Goal: Transaction & Acquisition: Purchase product/service

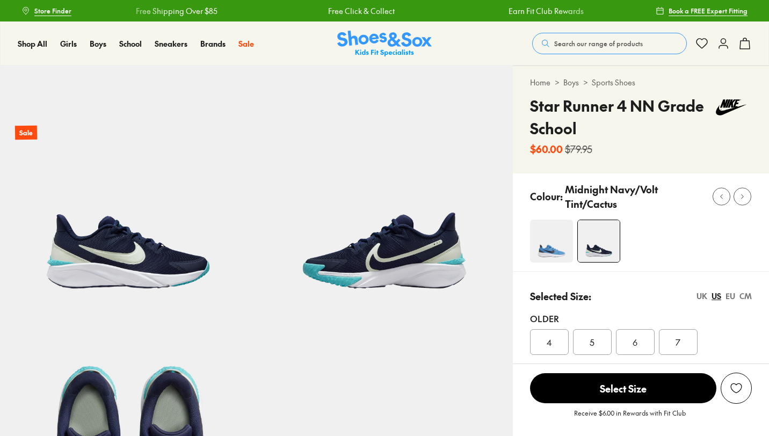
select select "*"
click at [106, 232] on img at bounding box center [128, 193] width 256 height 256
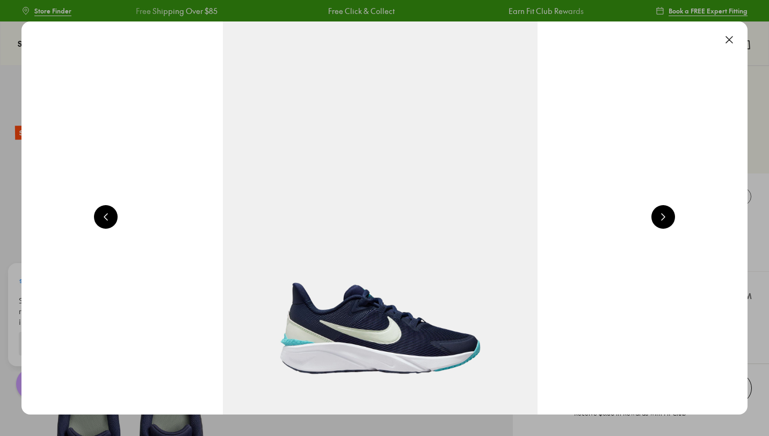
click at [731, 41] on button at bounding box center [729, 40] width 24 height 24
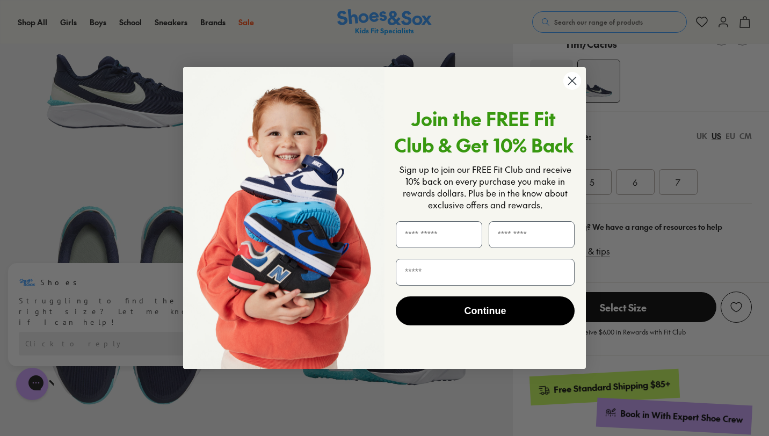
scroll to position [172, 0]
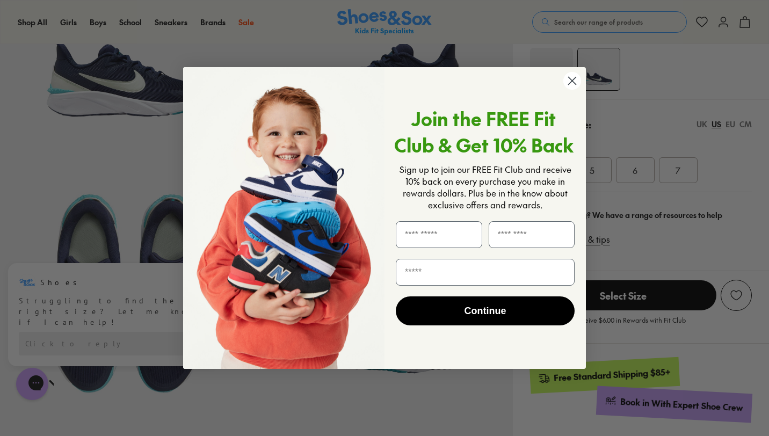
click at [575, 78] on circle "Close dialog" at bounding box center [572, 81] width 18 height 18
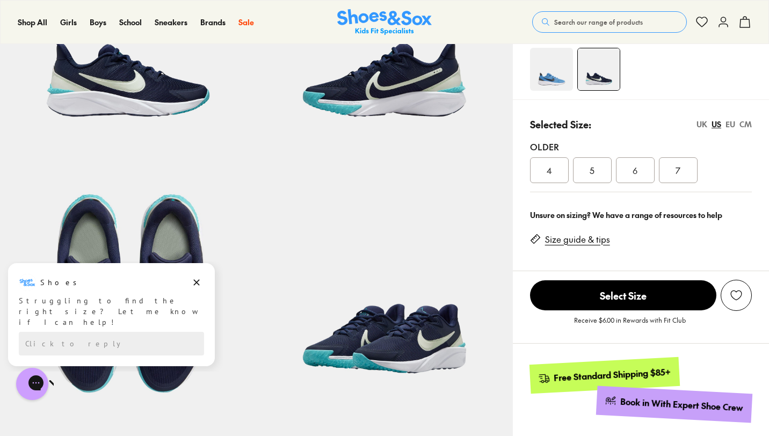
click at [666, 90] on div at bounding box center [649, 69] width 239 height 43
click at [539, 69] on img at bounding box center [551, 69] width 43 height 43
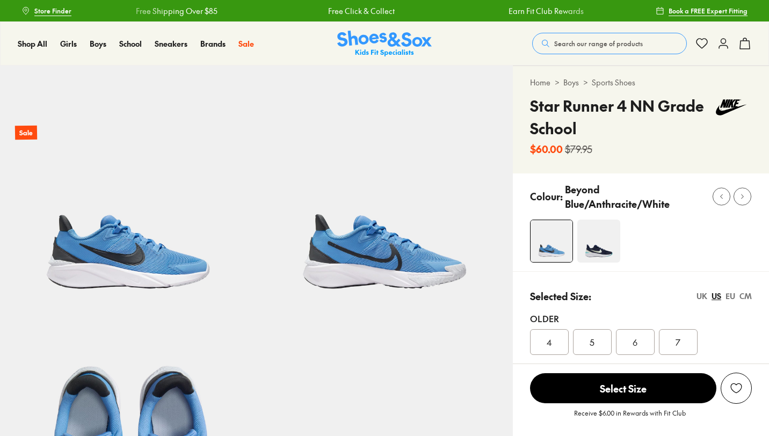
select select "*"
click at [595, 245] on img at bounding box center [598, 241] width 43 height 43
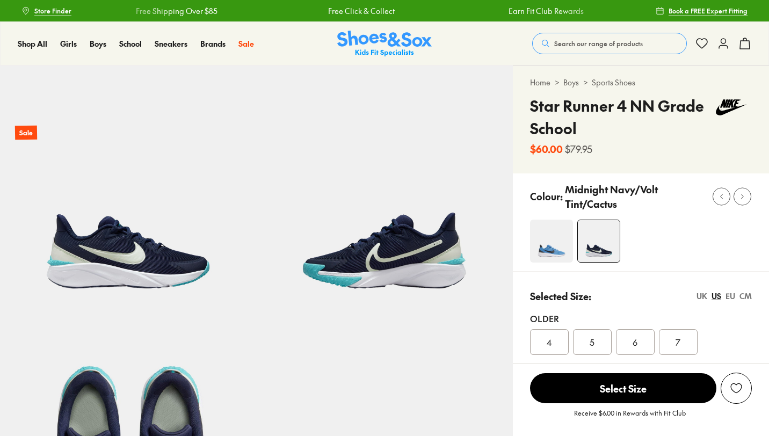
select select "*"
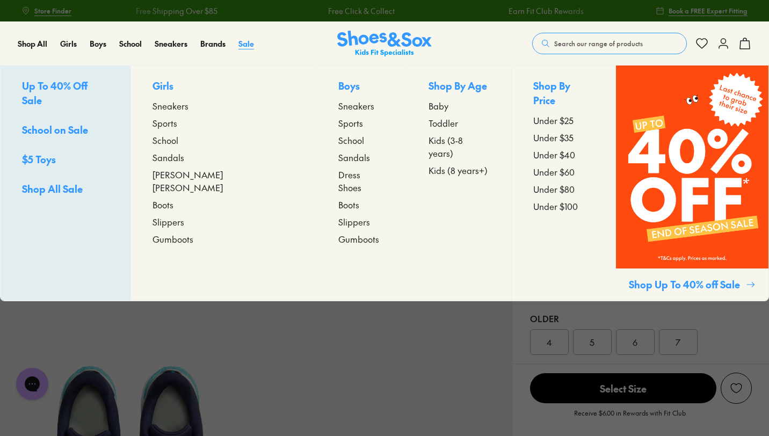
click at [247, 45] on span "Sale" at bounding box center [246, 43] width 16 height 11
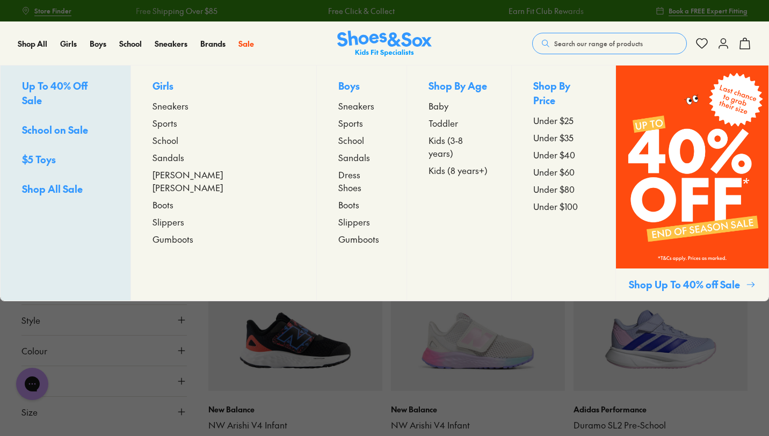
click at [679, 288] on p "Shop Up To 40% off Sale" at bounding box center [685, 284] width 113 height 14
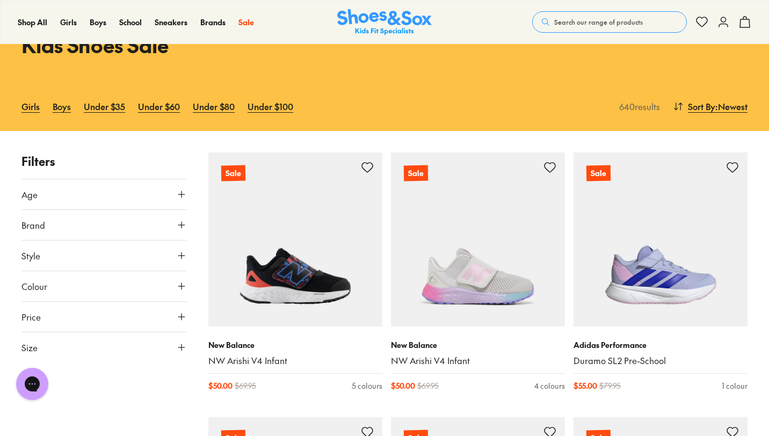
scroll to position [107, 0]
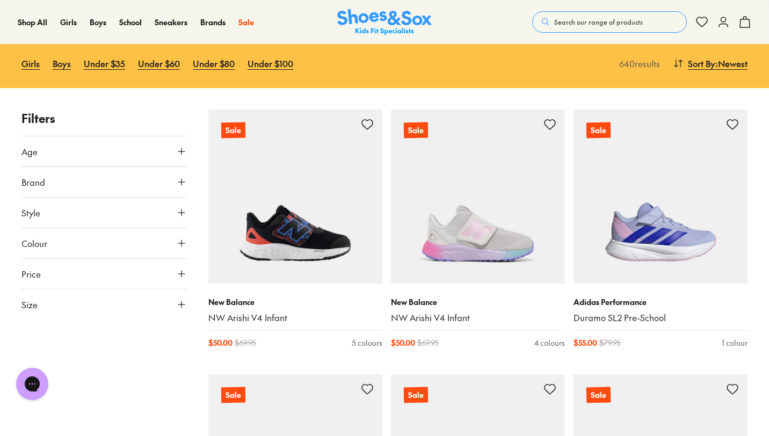
click at [121, 152] on button "Age" at bounding box center [103, 151] width 165 height 30
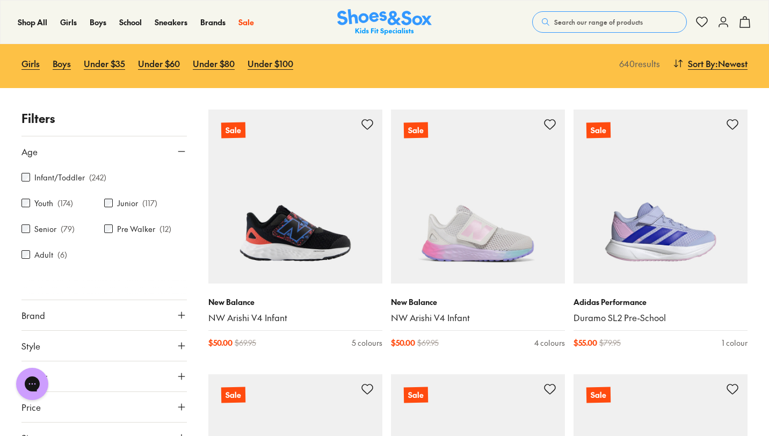
click at [52, 207] on label "Youth" at bounding box center [43, 203] width 19 height 11
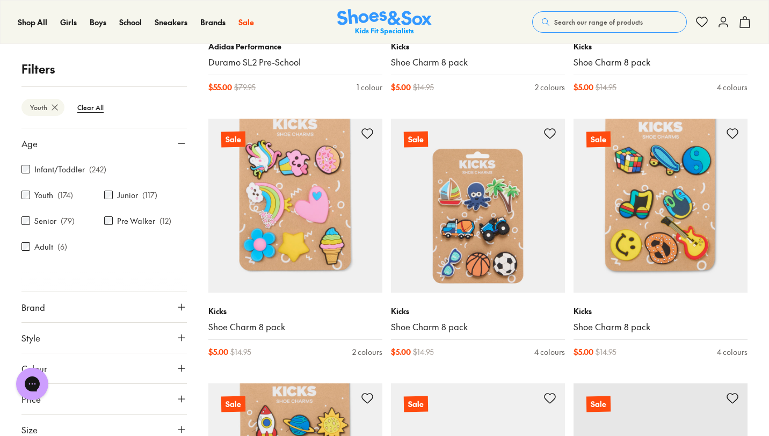
scroll to position [365, 0]
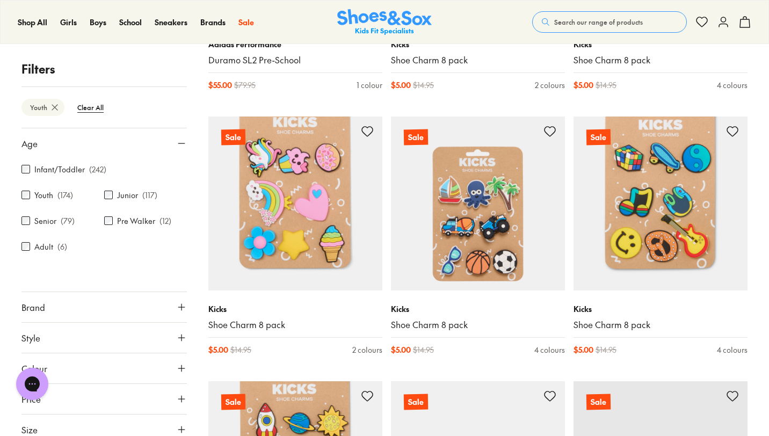
click at [142, 310] on button "Brand" at bounding box center [103, 307] width 165 height 30
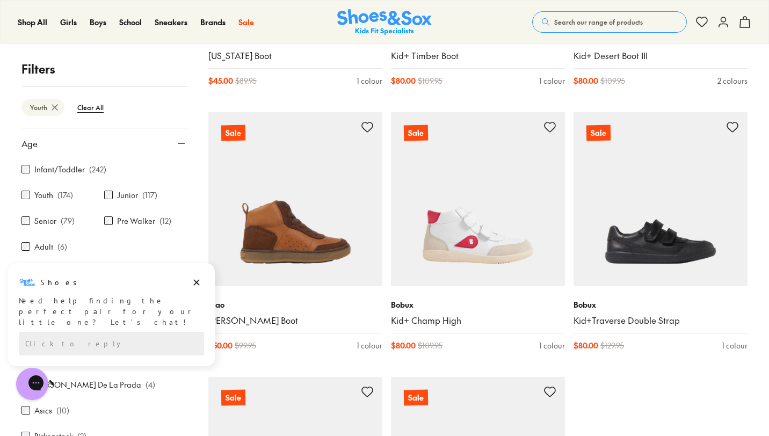
scroll to position [2493, 0]
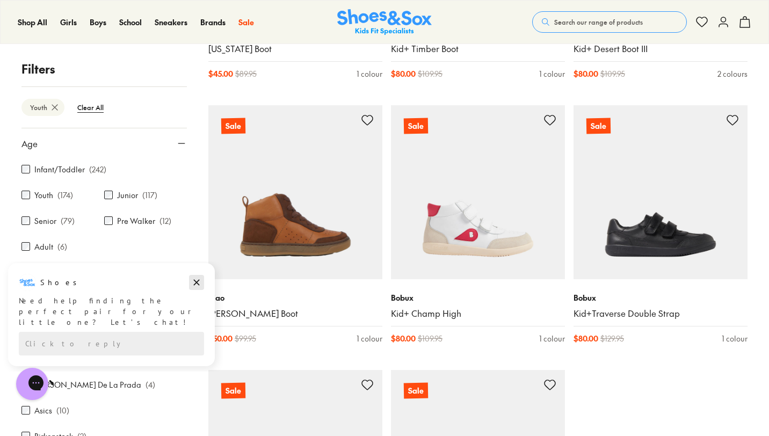
click at [195, 282] on icon "Dismiss campaign" at bounding box center [196, 282] width 11 height 13
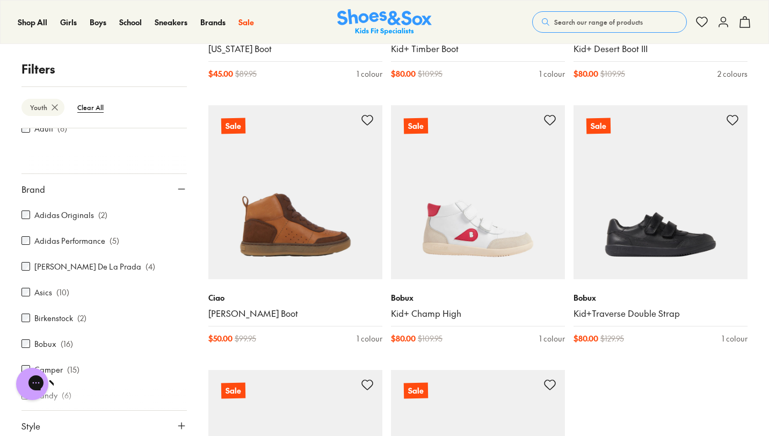
scroll to position [123, 0]
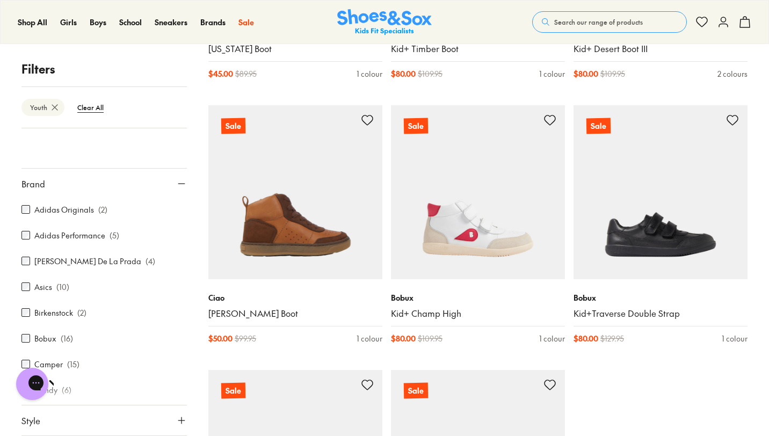
click at [52, 290] on div "Asics ( 10 )" at bounding box center [103, 286] width 165 height 13
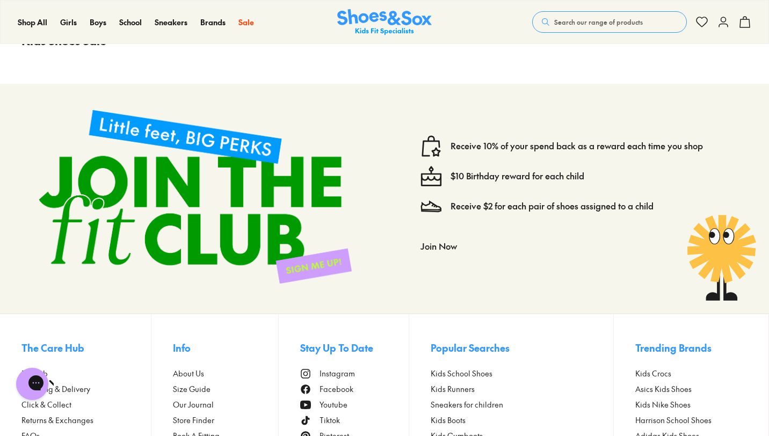
scroll to position [1291, 0]
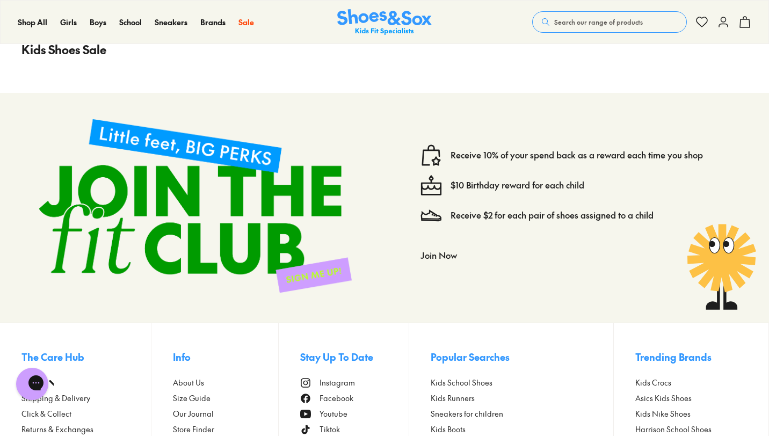
click at [739, 81] on div "Kids Shoes Sale" at bounding box center [384, 56] width 769 height 74
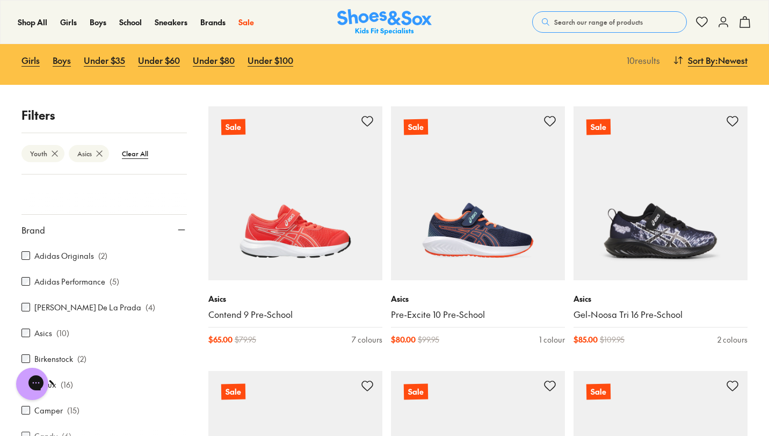
scroll to position [127, 0]
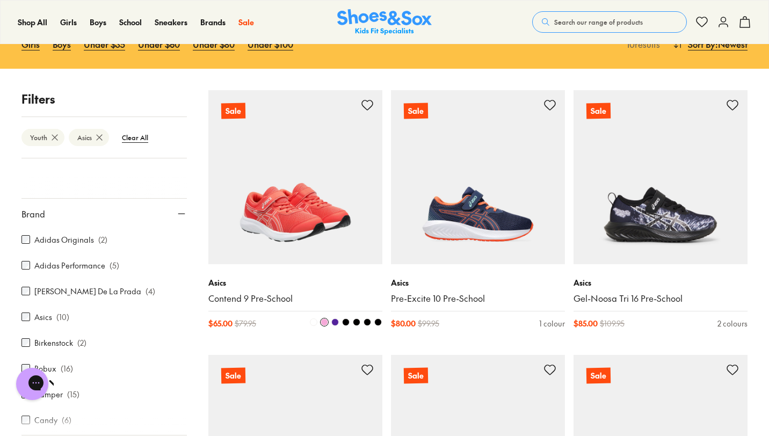
click at [301, 217] on img at bounding box center [295, 177] width 174 height 174
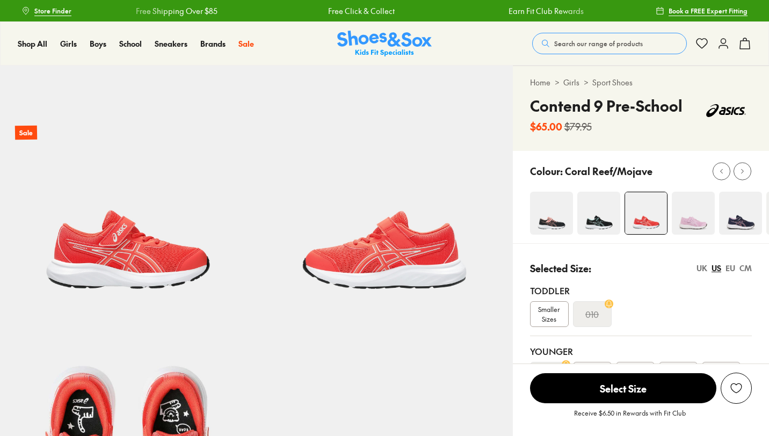
select select "*"
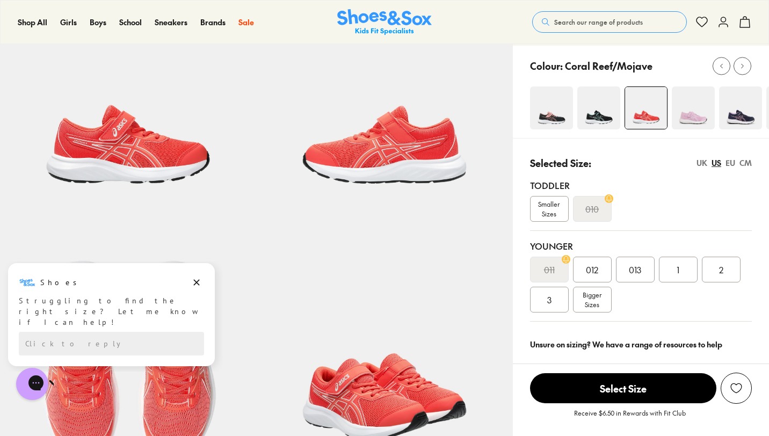
scroll to position [107, 0]
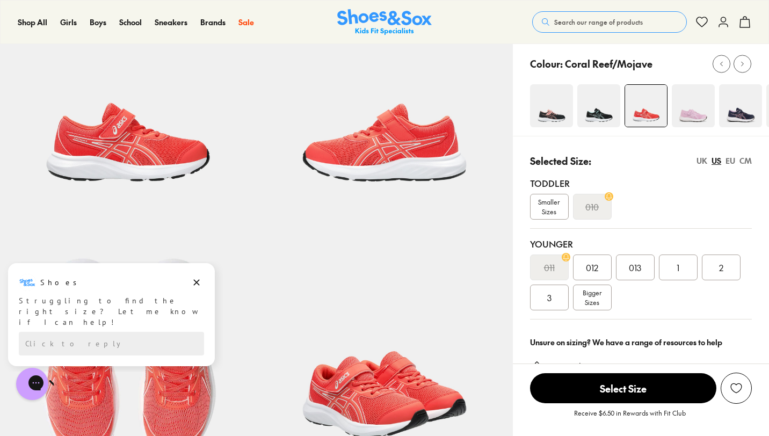
click at [598, 300] on span "Bigger Sizes" at bounding box center [591, 297] width 19 height 19
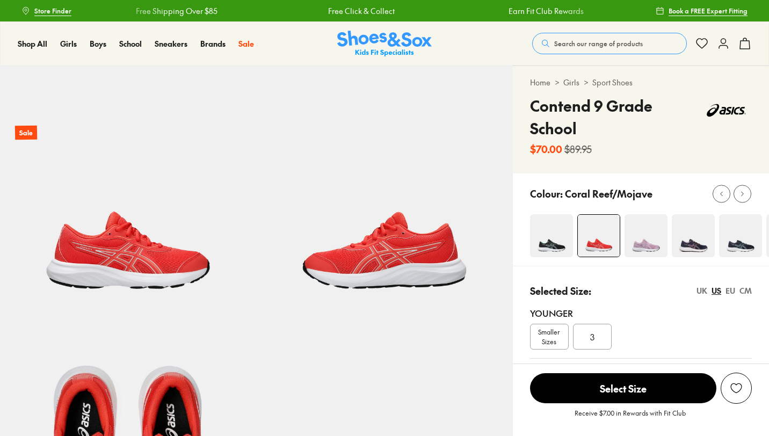
select select "*"
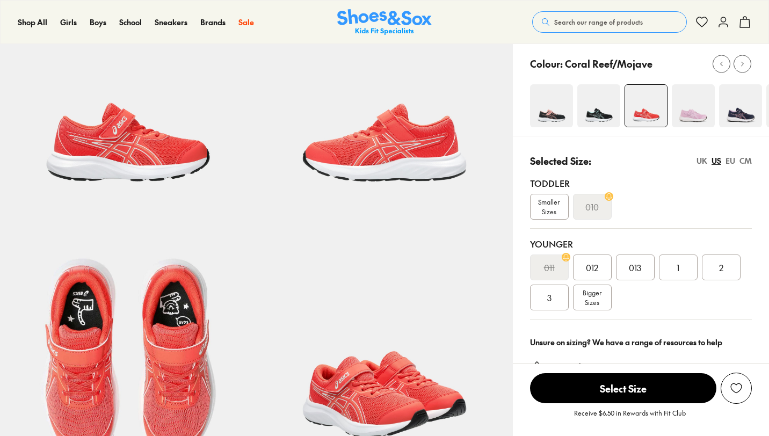
select select "*"
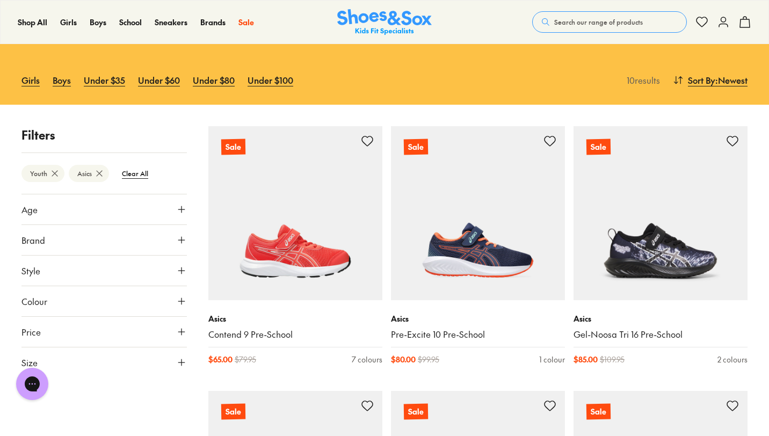
click at [155, 238] on button "Brand" at bounding box center [103, 240] width 165 height 30
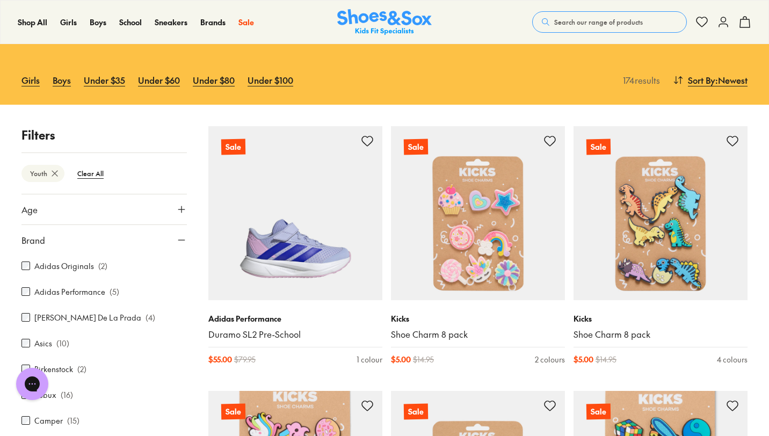
click at [45, 208] on button "Age" at bounding box center [103, 209] width 165 height 30
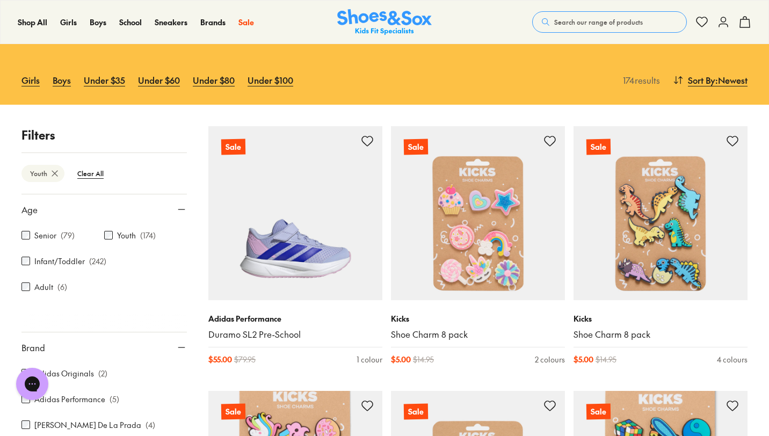
drag, startPoint x: 768, startPoint y: 59, endPoint x: 773, endPoint y: 163, distance: 104.8
drag, startPoint x: 773, startPoint y: 47, endPoint x: 770, endPoint y: 190, distance: 142.8
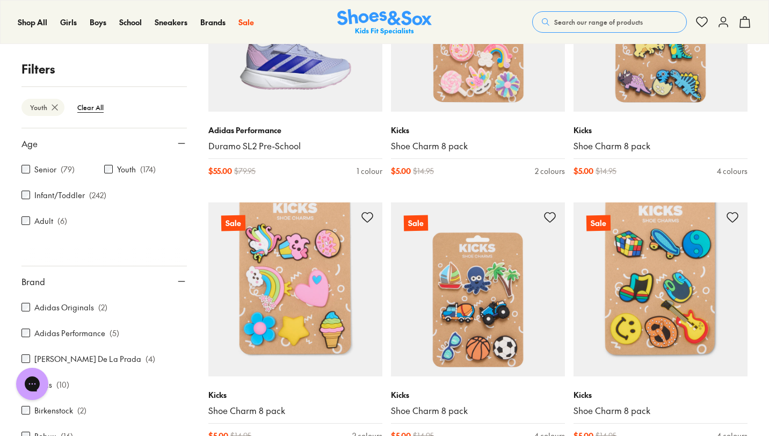
scroll to position [304, 0]
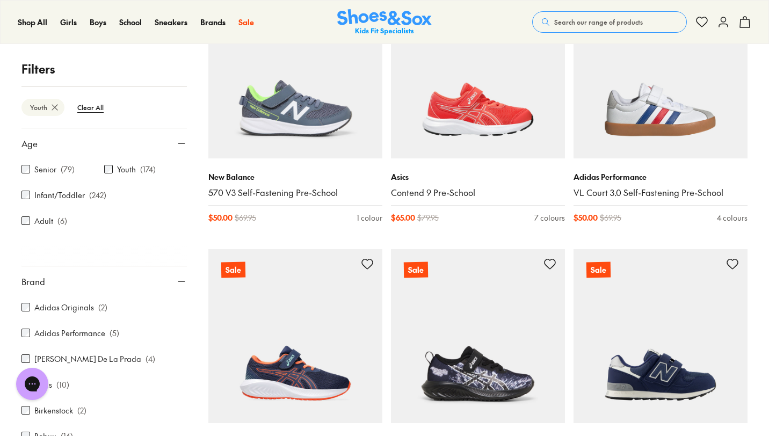
scroll to position [4744, 0]
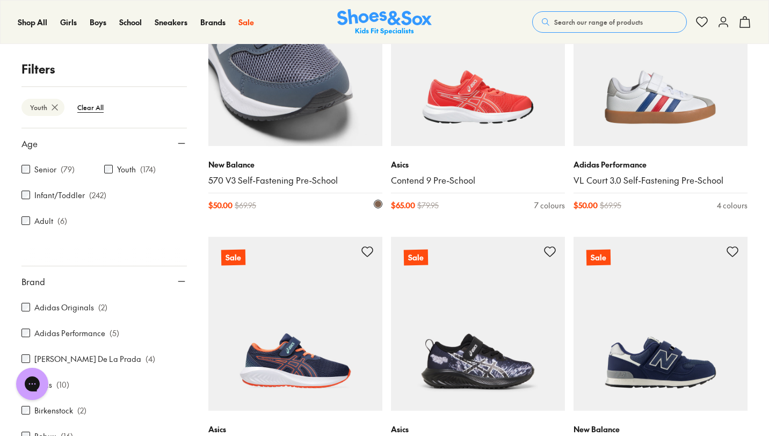
click at [315, 99] on img at bounding box center [295, 59] width 174 height 174
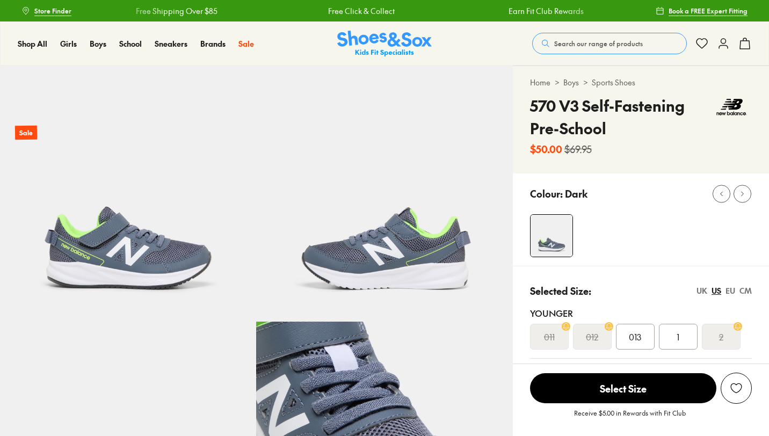
select select "*"
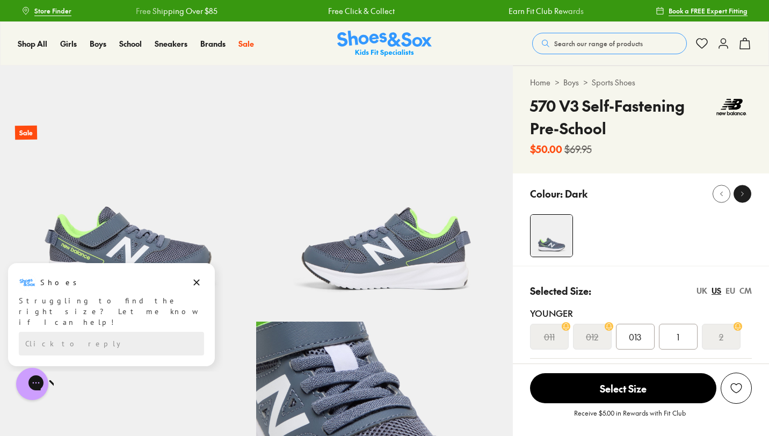
click at [740, 194] on icon at bounding box center [742, 194] width 8 height 8
click at [198, 282] on icon "Dismiss campaign" at bounding box center [196, 282] width 11 height 13
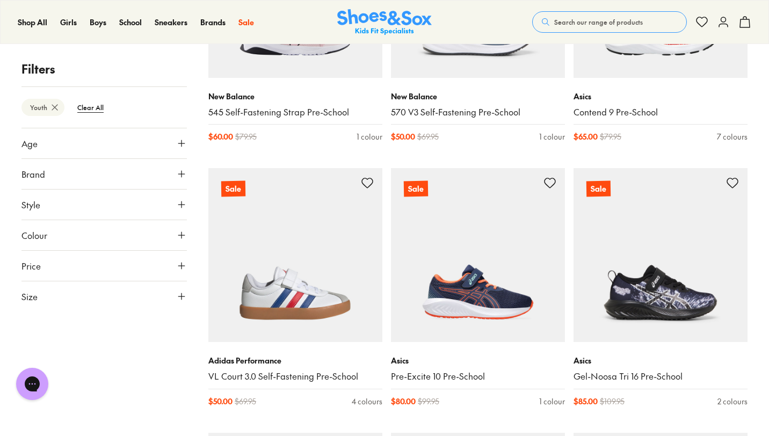
scroll to position [1987, 0]
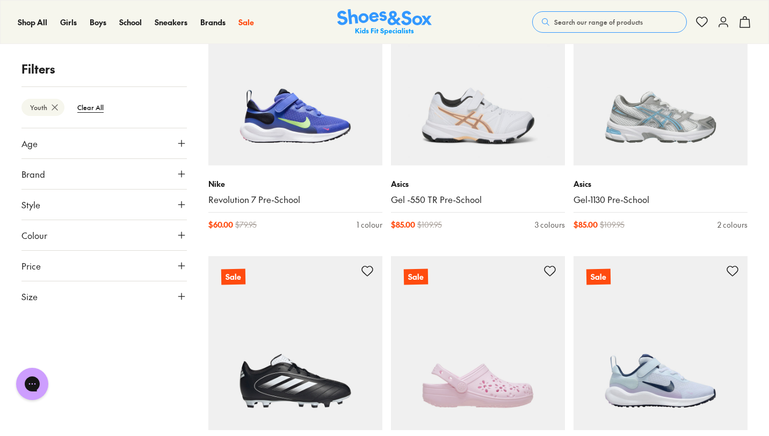
scroll to position [3720, 0]
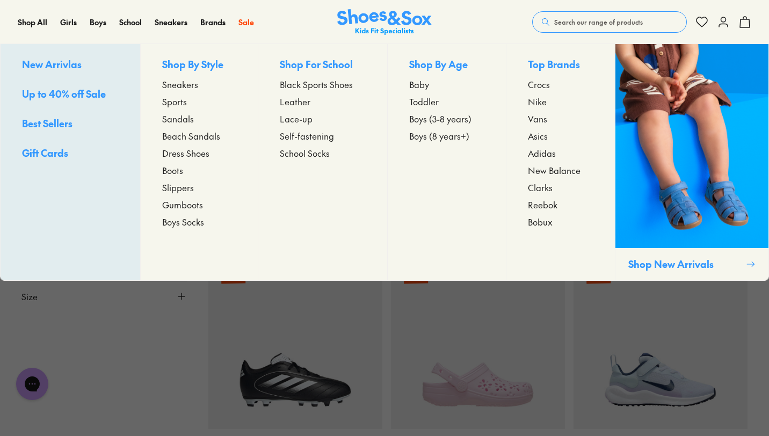
click at [74, 93] on span "Up to 40% off Sale" at bounding box center [64, 93] width 84 height 13
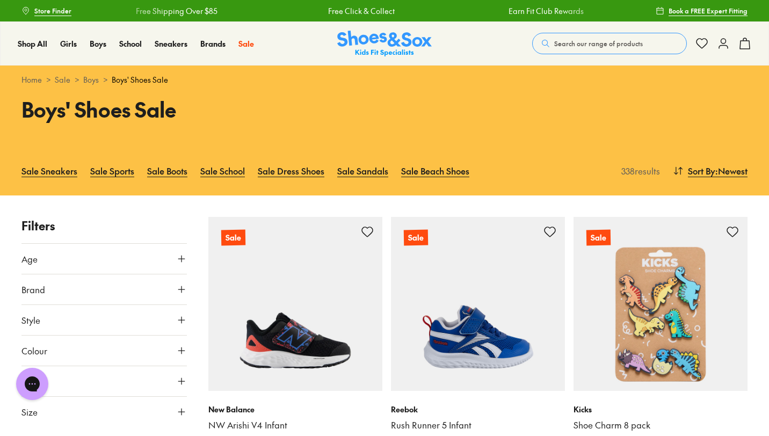
click at [24, 414] on span "Size" at bounding box center [29, 411] width 16 height 13
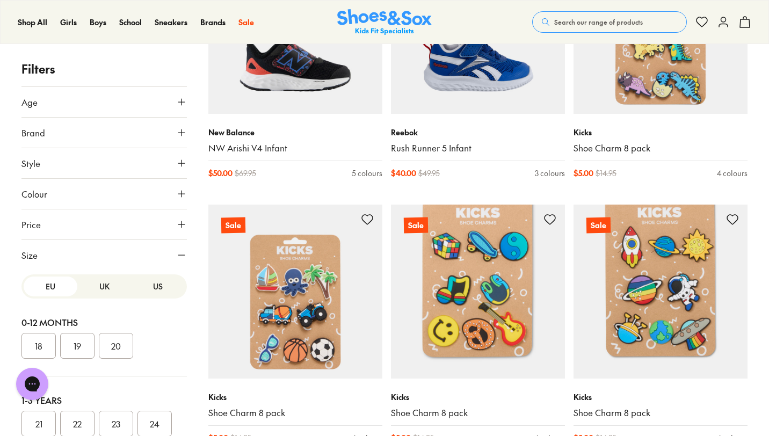
scroll to position [279, 0]
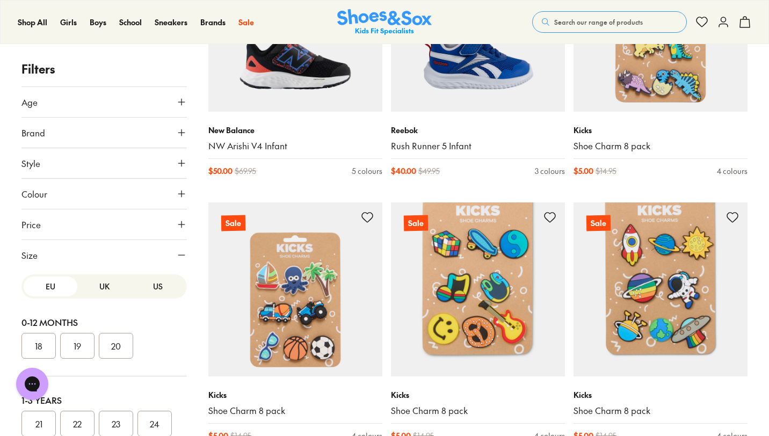
click at [150, 286] on button "US" at bounding box center [158, 286] width 54 height 20
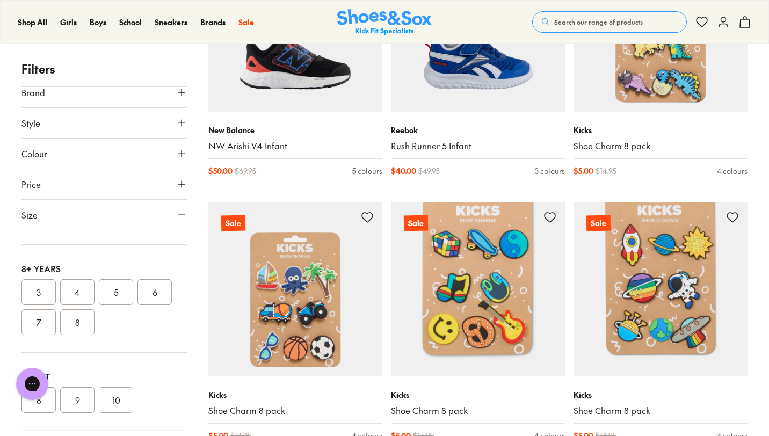
scroll to position [327, 0]
click at [34, 303] on button "7" at bounding box center [38, 302] width 34 height 26
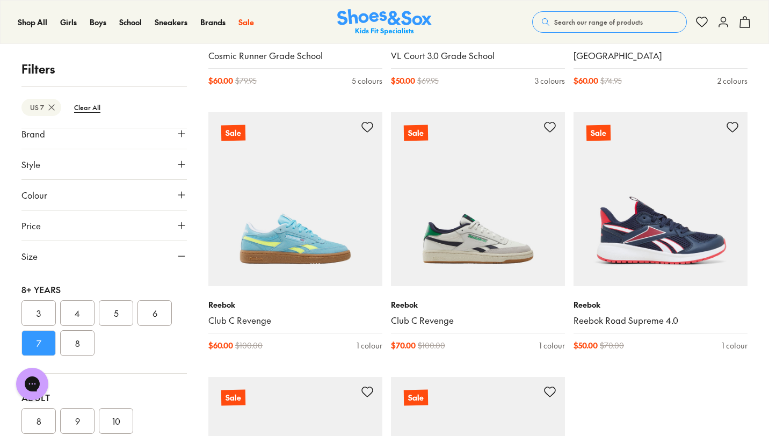
scroll to position [2533, 0]
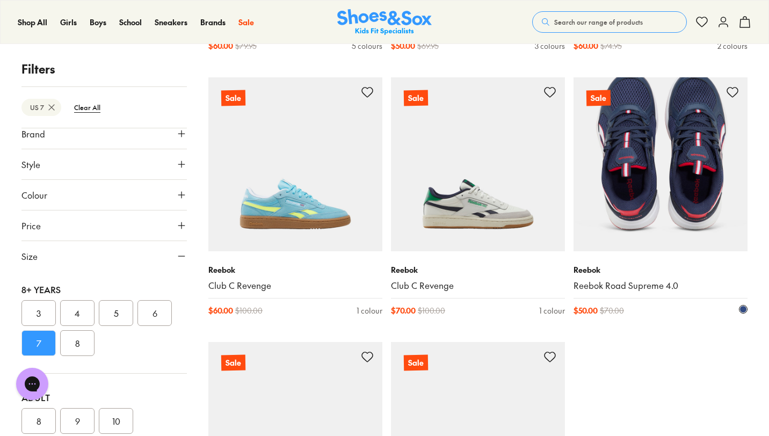
click at [643, 186] on img at bounding box center [660, 164] width 174 height 174
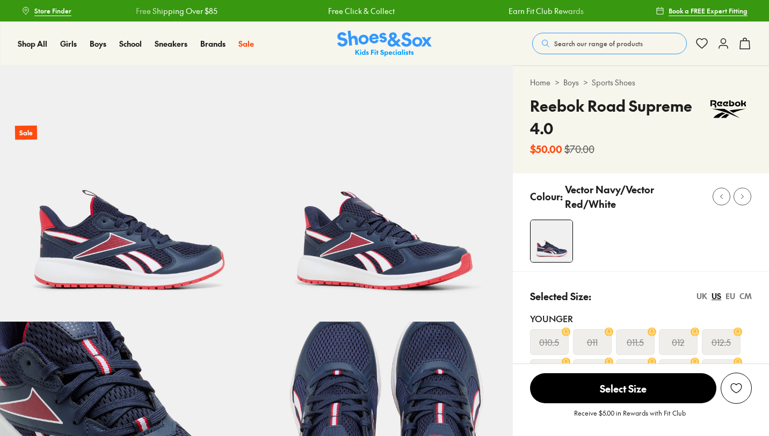
select select "*"
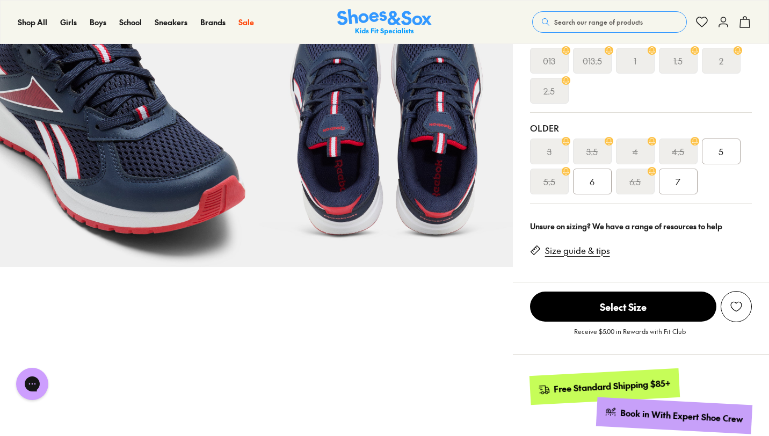
scroll to position [307, 0]
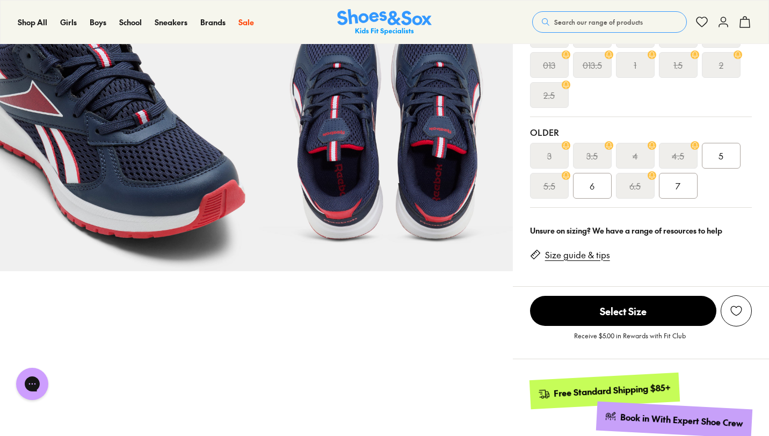
click at [675, 191] on span "7" at bounding box center [677, 185] width 5 height 13
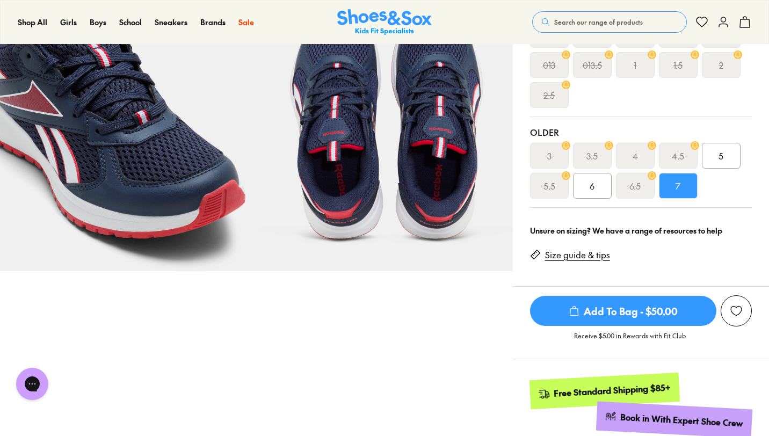
click at [653, 316] on span "Add To Bag - $50.00" at bounding box center [623, 311] width 186 height 30
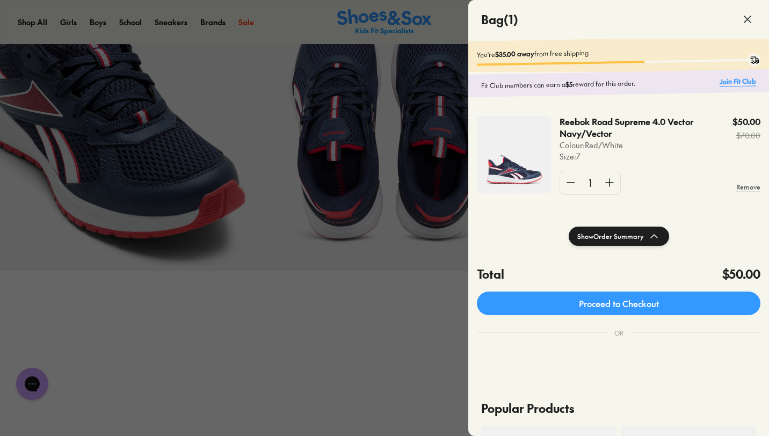
click at [724, 82] on link "Join Fit Club" at bounding box center [737, 81] width 37 height 10
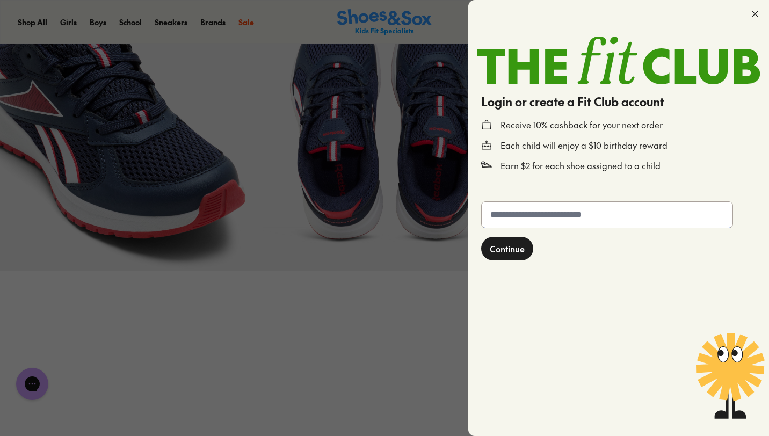
click at [555, 222] on input "text" at bounding box center [607, 215] width 251 height 26
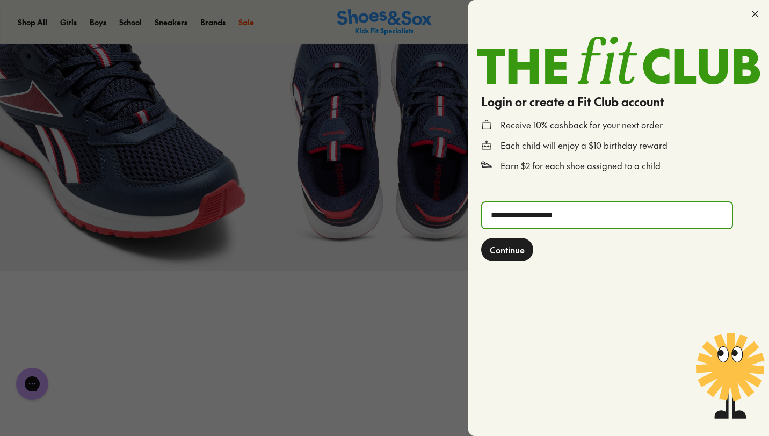
type input "**********"
click at [507, 250] on span "Continue" at bounding box center [507, 249] width 35 height 13
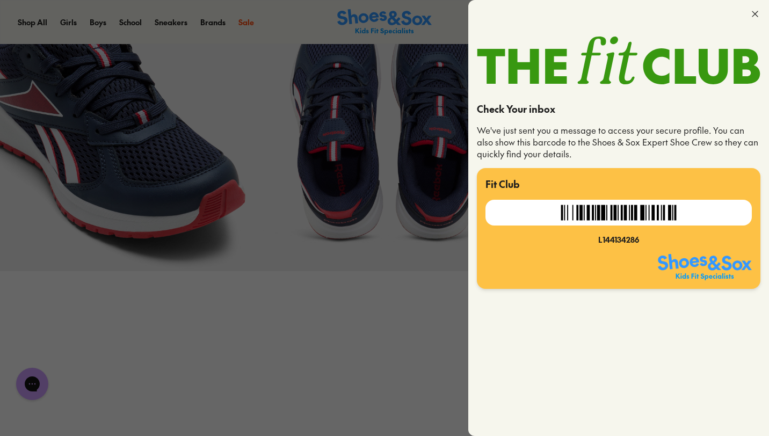
click at [757, 13] on icon at bounding box center [754, 14] width 11 height 11
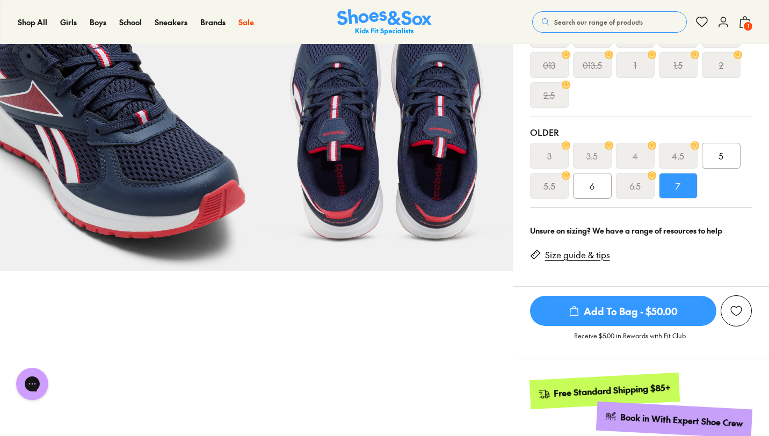
click at [746, 23] on span "1" at bounding box center [747, 26] width 11 height 11
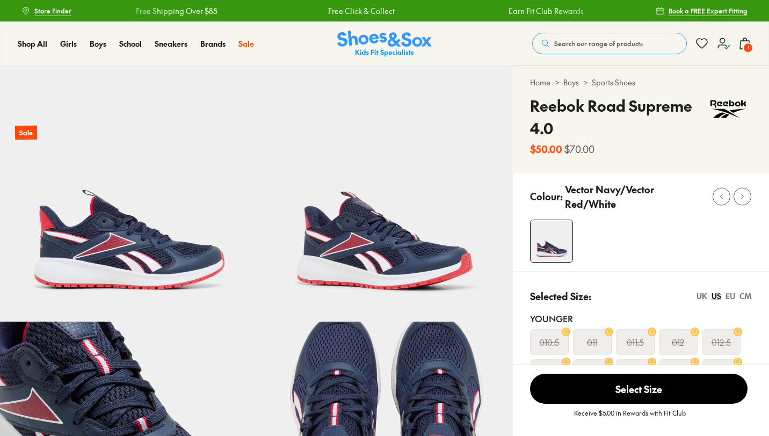
select select "*"
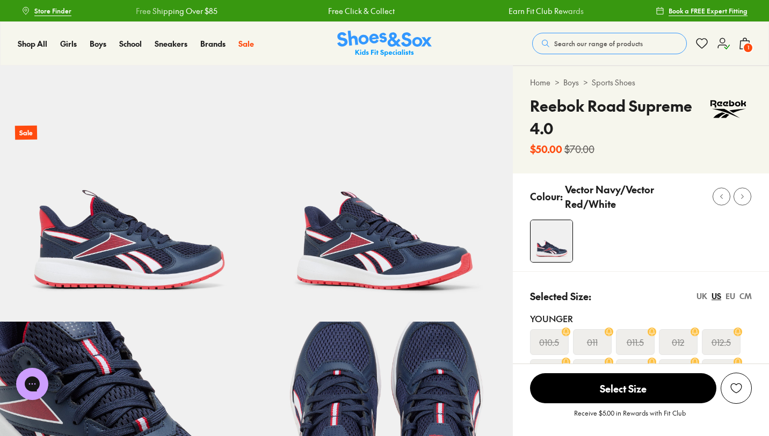
click at [749, 50] on span "1" at bounding box center [747, 47] width 11 height 11
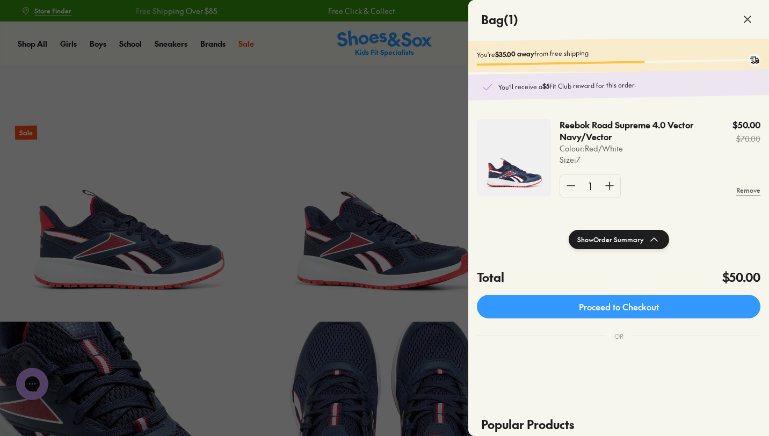
click at [742, 20] on icon at bounding box center [747, 19] width 13 height 13
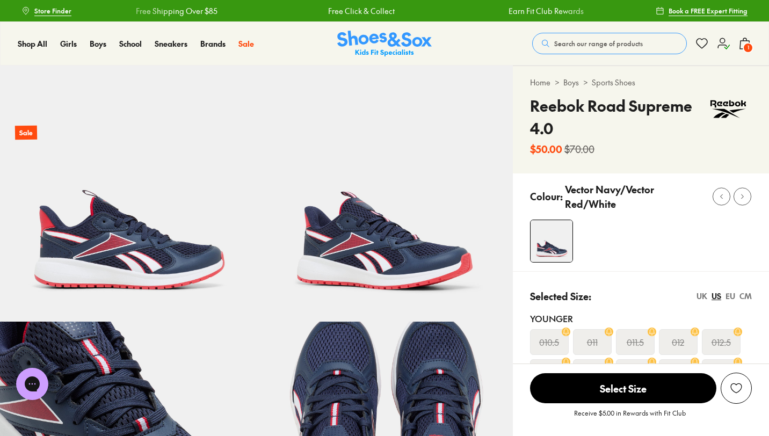
click at [758, 263] on div "Colour: Vector Navy/Vector Red/White" at bounding box center [641, 222] width 256 height 98
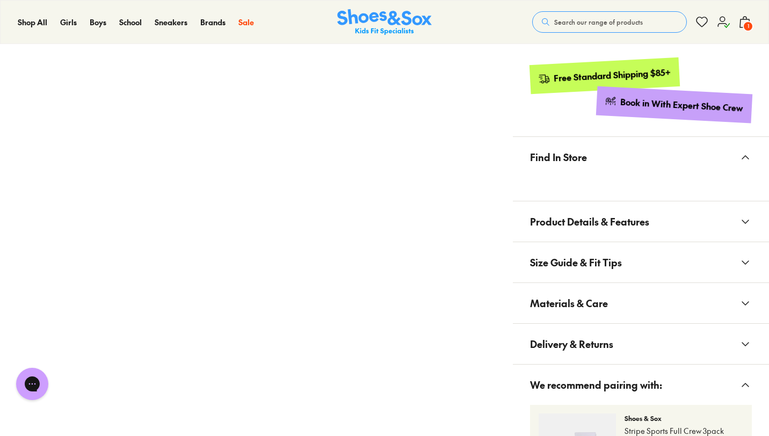
scroll to position [623, 0]
click at [670, 222] on button "Product Details & Features" at bounding box center [641, 221] width 256 height 40
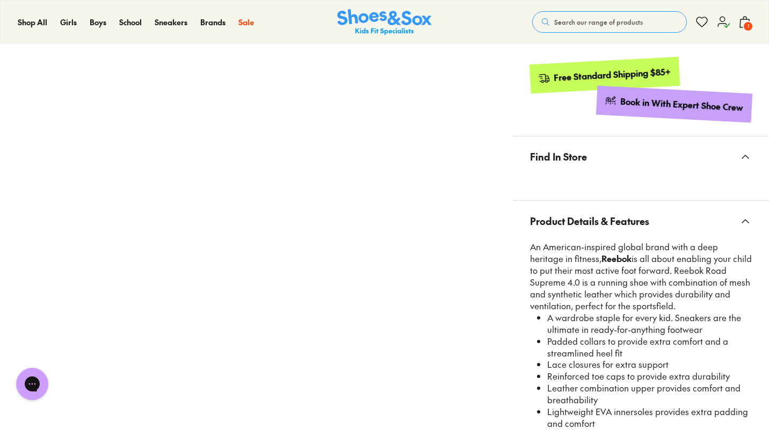
click at [736, 352] on li "Padded collars to provide extra comfort and a streamlined heel fit" at bounding box center [649, 348] width 205 height 24
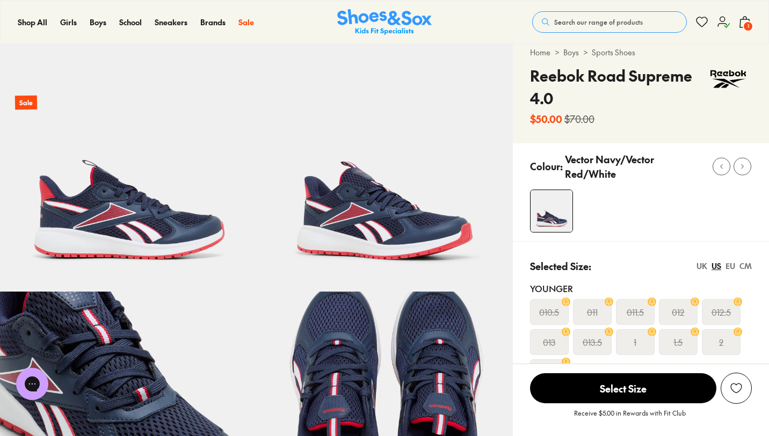
scroll to position [23, 0]
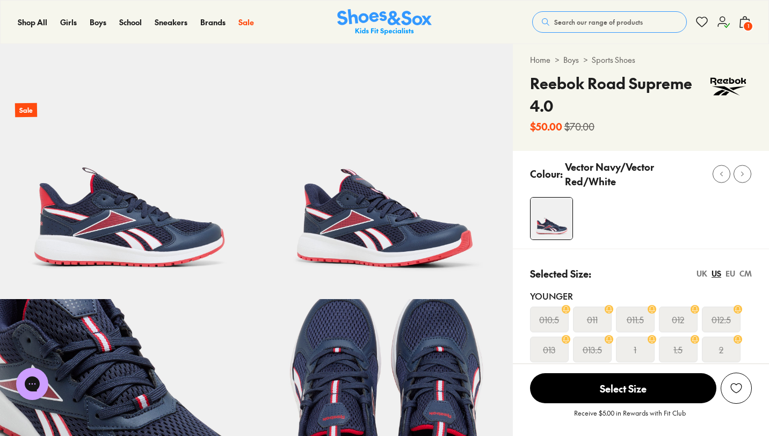
click at [349, 92] on img at bounding box center [384, 171] width 256 height 256
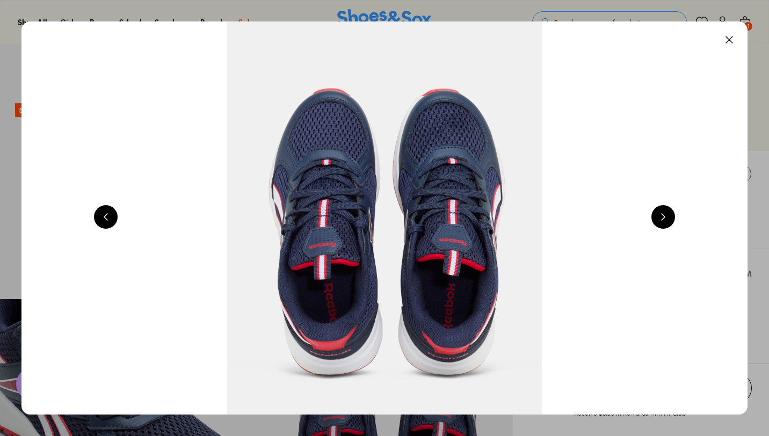
scroll to position [0, 1460]
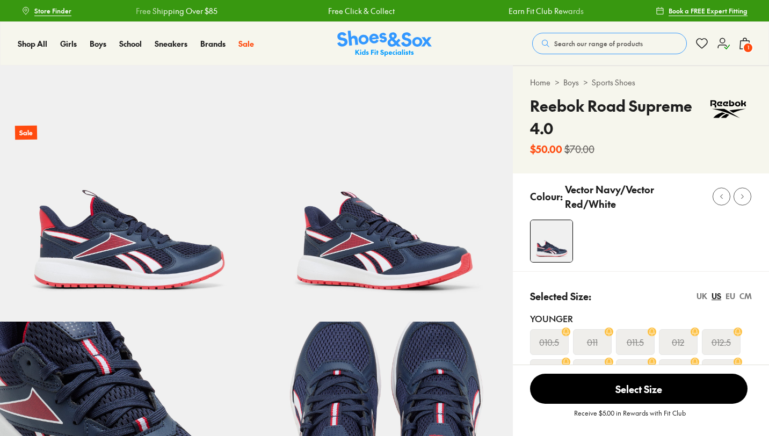
select select "*"
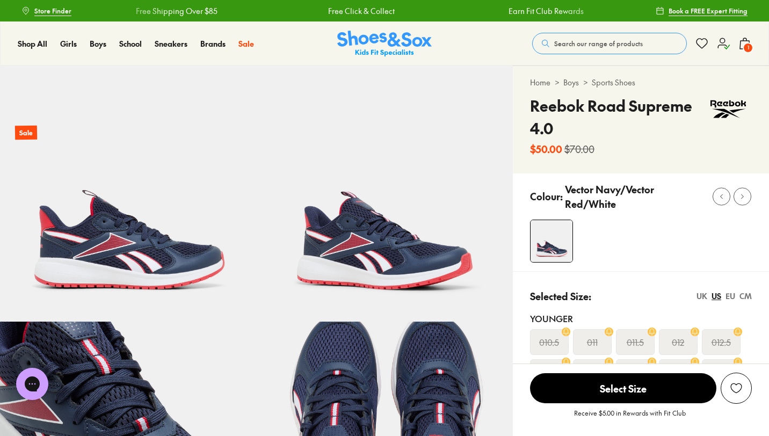
click at [747, 45] on span "1" at bounding box center [747, 47] width 11 height 11
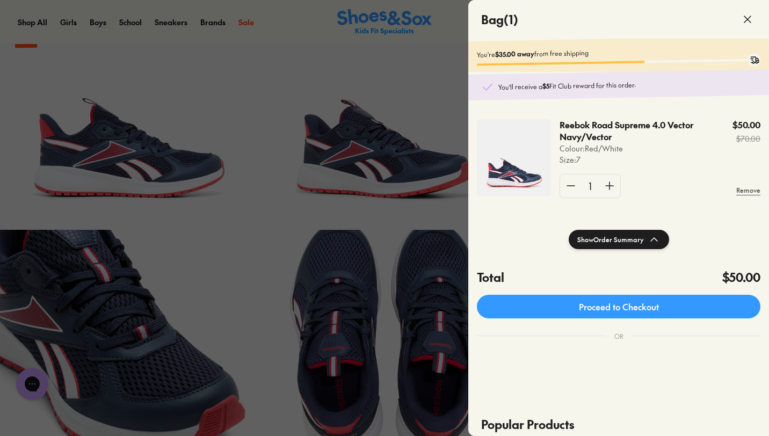
scroll to position [153, 0]
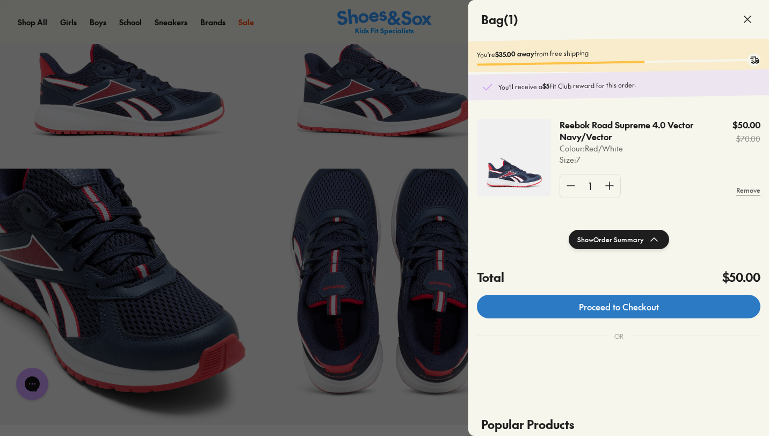
click at [616, 304] on link "Proceed to Checkout" at bounding box center [618, 307] width 283 height 24
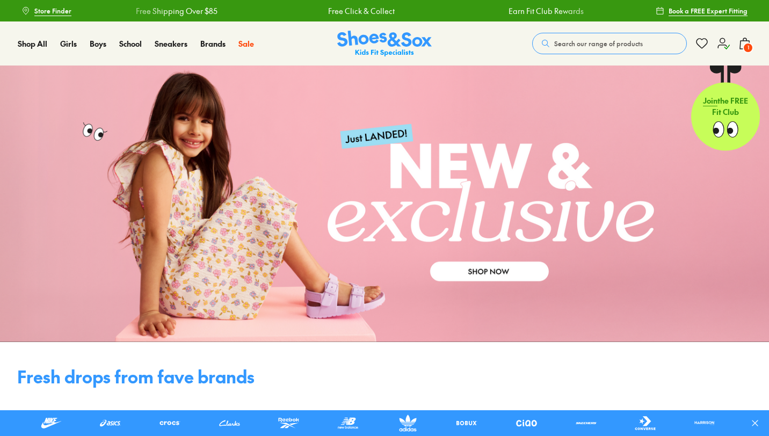
click at [572, 41] on span "Search our range of products" at bounding box center [598, 44] width 89 height 10
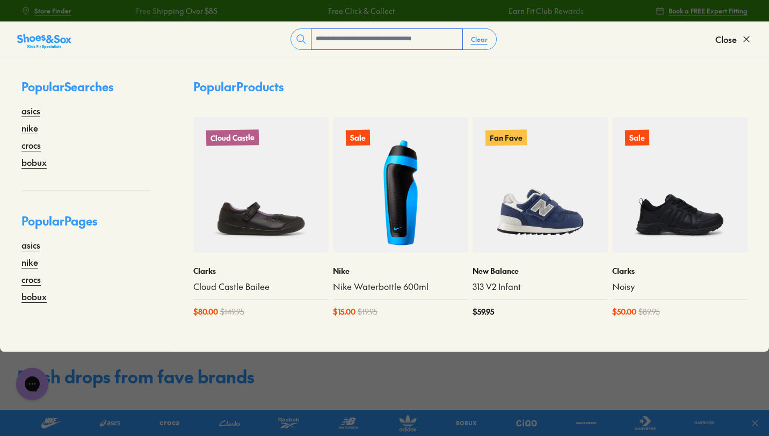
type input "*"
type input "*****"
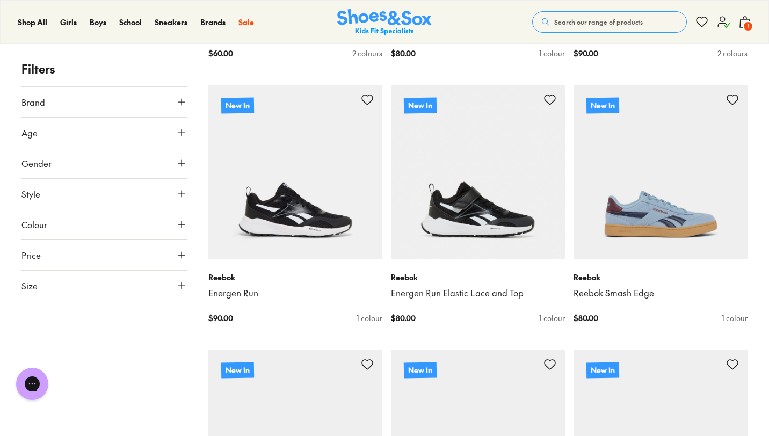
scroll to position [880, 0]
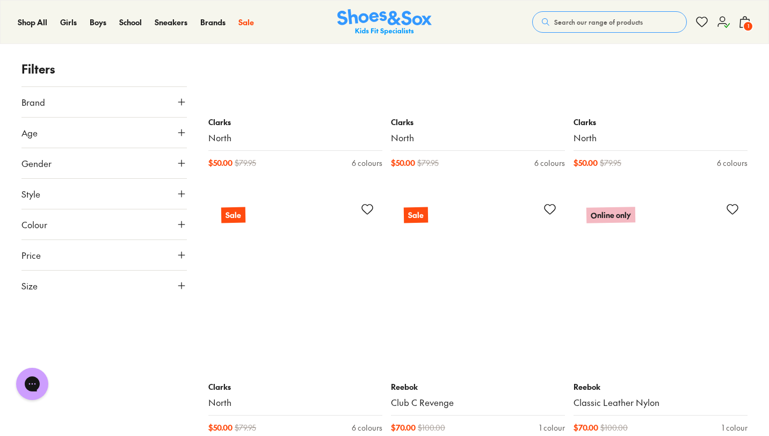
scroll to position [6335, 0]
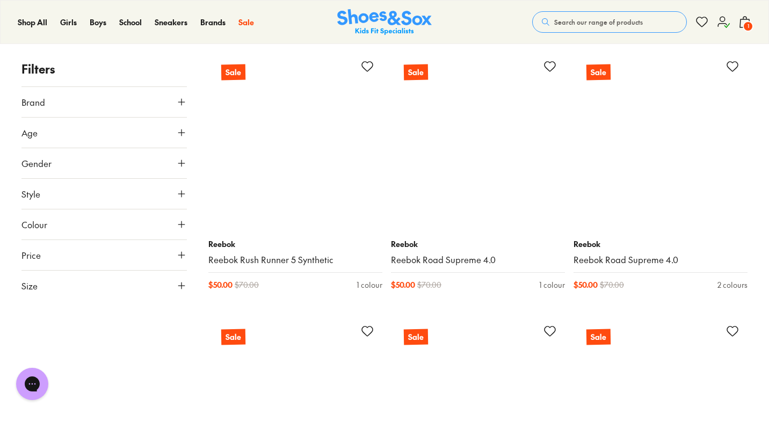
scroll to position [8869, 0]
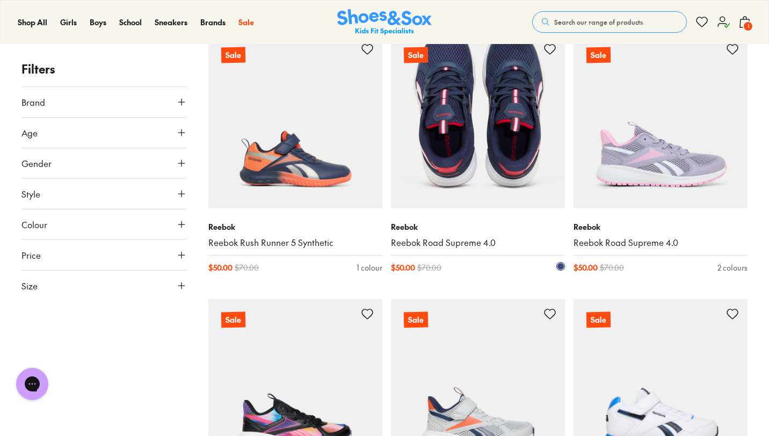
click at [489, 180] on img at bounding box center [478, 121] width 174 height 174
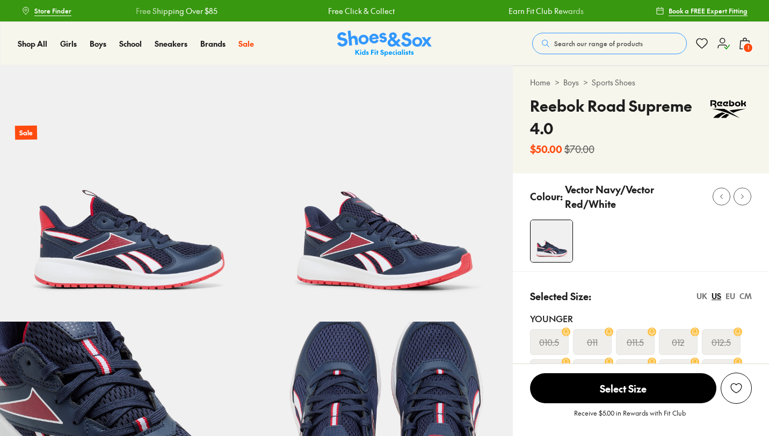
select select "*"
click at [318, 18] on x-scroller "Free Shipping Over $85 Free Click & Collect Earn Fit Club Rewards Free Shipping…" at bounding box center [364, 11] width 550 height 26
click at [326, 15] on link "Free Click & Collect" at bounding box center [359, 10] width 67 height 11
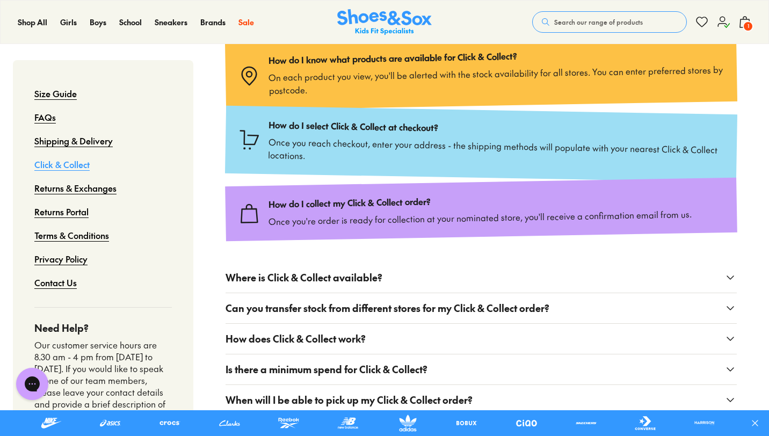
scroll to position [215, 0]
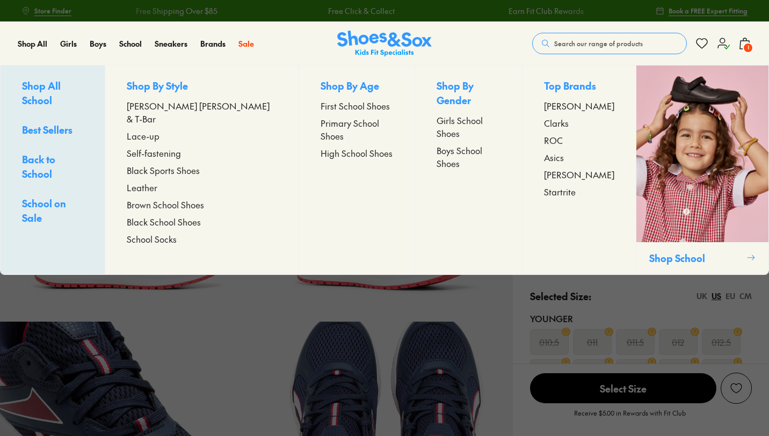
select select "*"
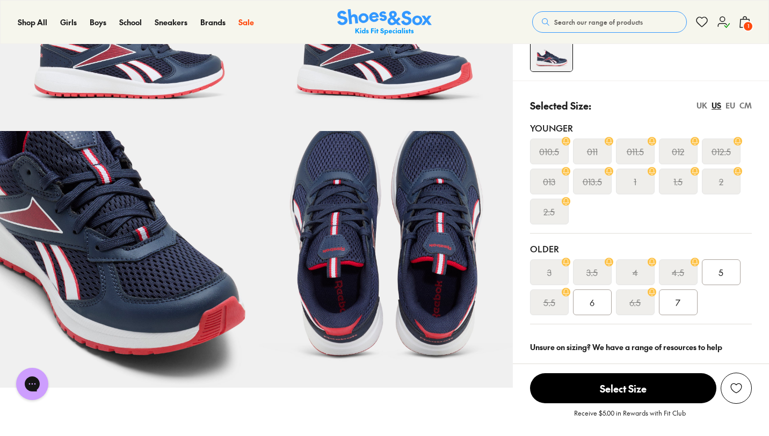
scroll to position [193, 0]
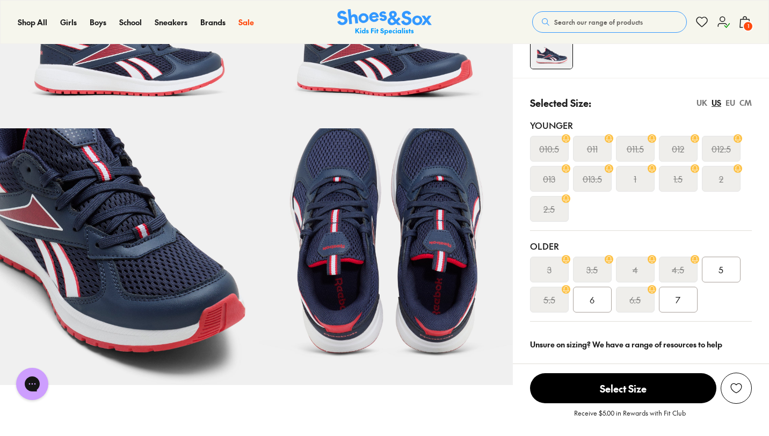
click at [679, 304] on span "7" at bounding box center [677, 299] width 5 height 13
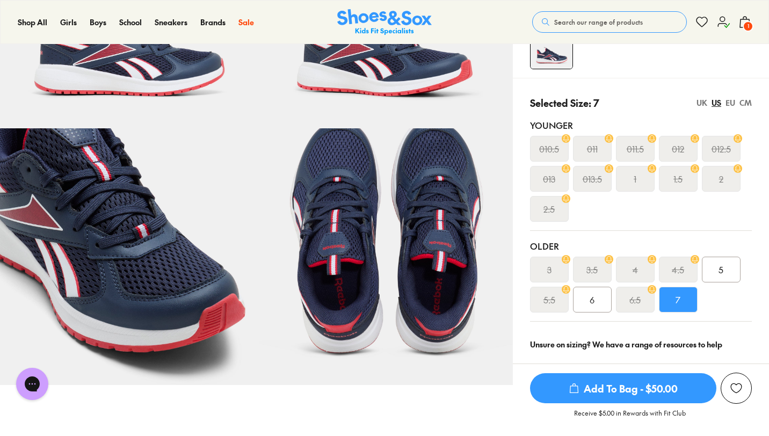
click at [751, 309] on div "3 3.5 4 4.5 5 5.5 6 6.5 7" at bounding box center [641, 285] width 222 height 56
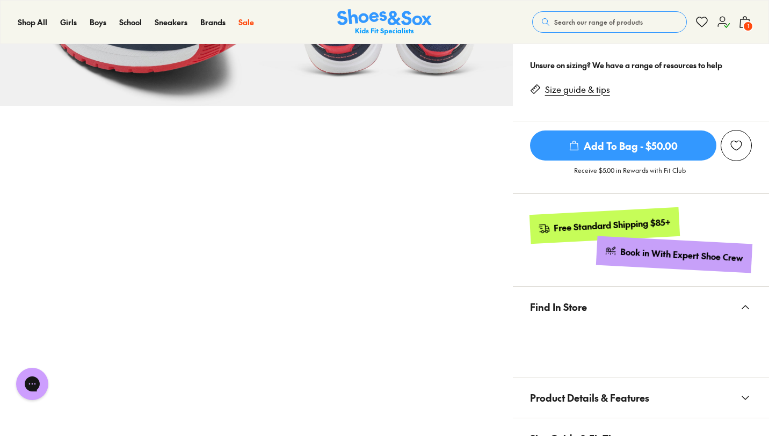
scroll to position [494, 0]
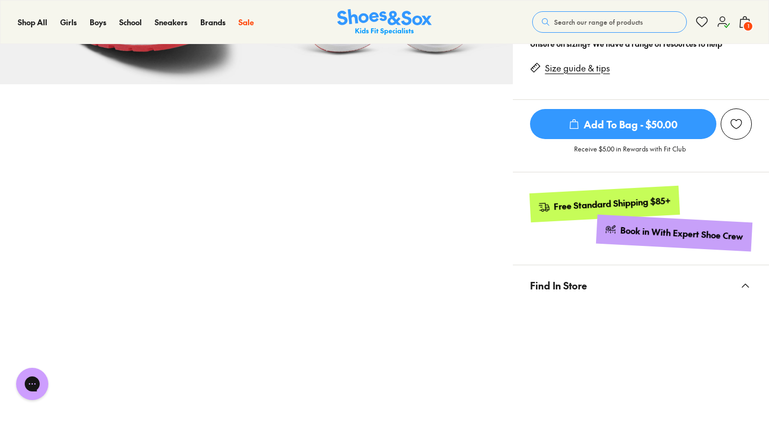
click at [761, 331] on div at bounding box center [641, 393] width 256 height 176
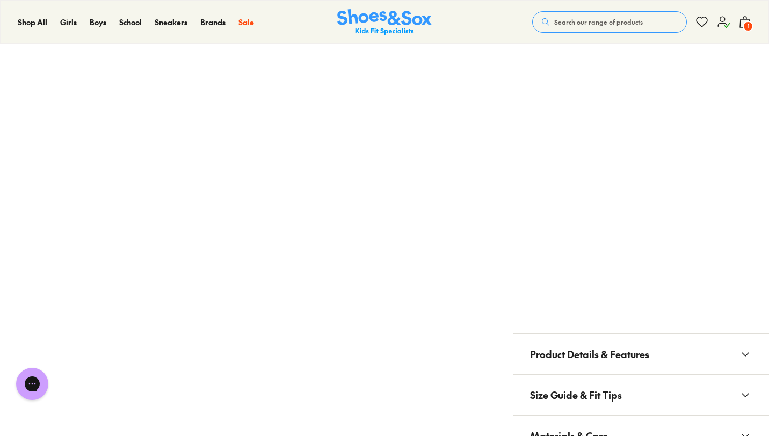
scroll to position [765, 0]
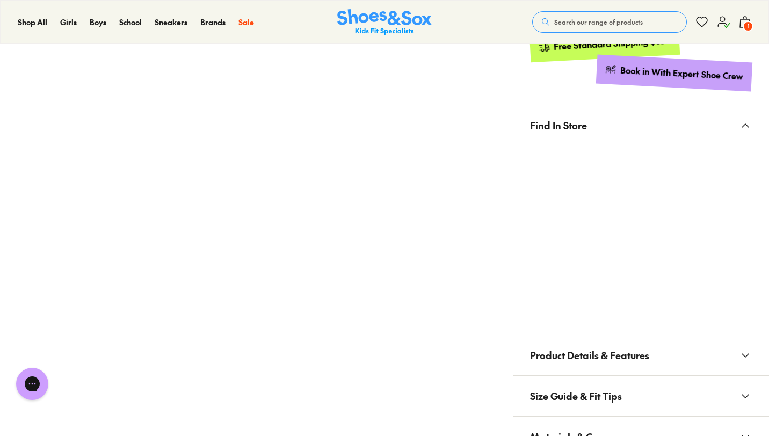
scroll to position [701, 0]
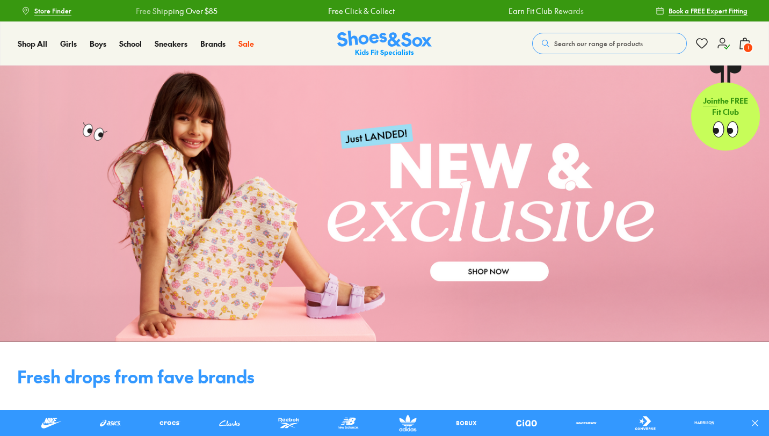
click at [691, 369] on h4 "Fresh drops from fave brands" at bounding box center [384, 376] width 769 height 26
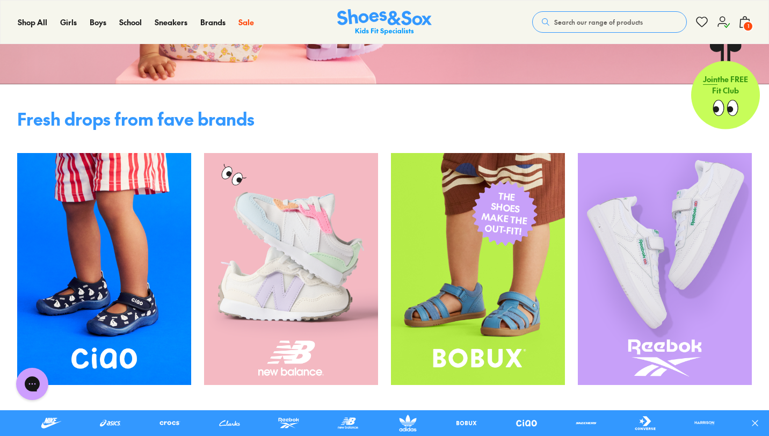
scroll to position [236, 0]
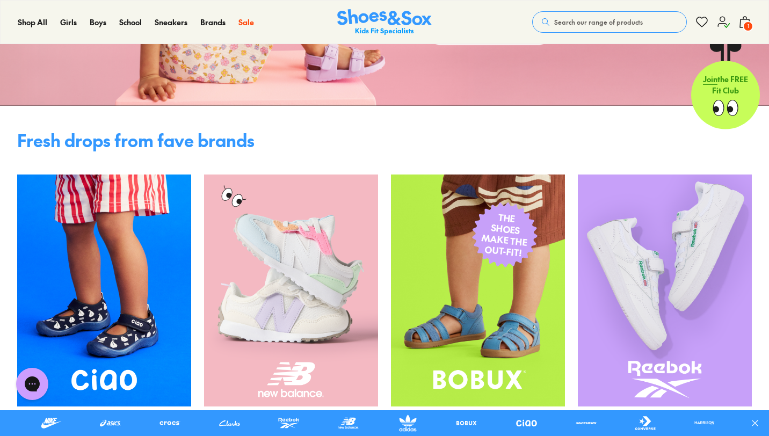
click at [745, 19] on use at bounding box center [745, 22] width 10 height 11
